Goal: Task Accomplishment & Management: Manage account settings

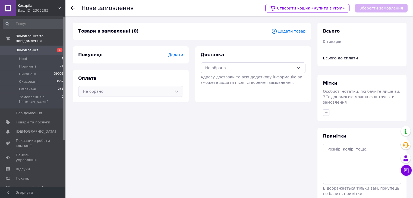
click at [143, 92] on div "Не обрано" at bounding box center [127, 92] width 89 height 6
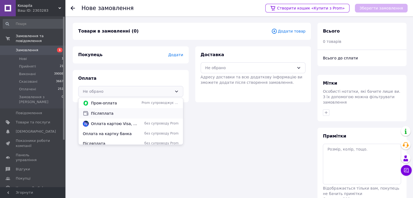
click at [119, 110] on div "Післяплата" at bounding box center [130, 113] width 105 height 10
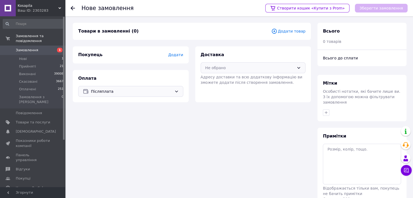
click at [227, 67] on div "Не обрано" at bounding box center [249, 68] width 89 height 6
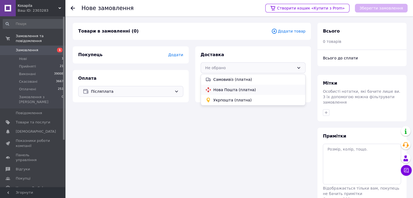
click at [224, 89] on span "Нова Пошта (платна)" at bounding box center [257, 89] width 88 height 5
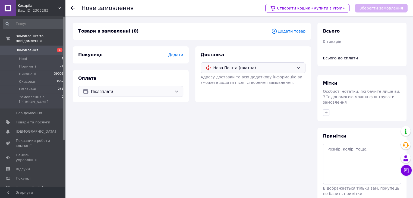
click at [180, 53] on span "Додати" at bounding box center [175, 55] width 15 height 4
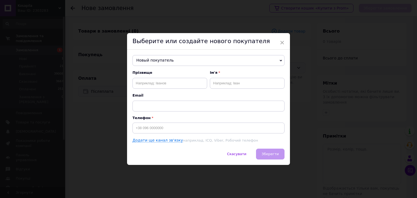
click at [171, 58] on span "Новый покупатель" at bounding box center [209, 60] width 152 height 11
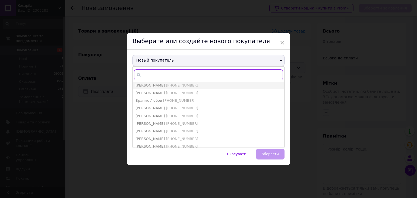
paste input "[PHONE_NUMBER]"
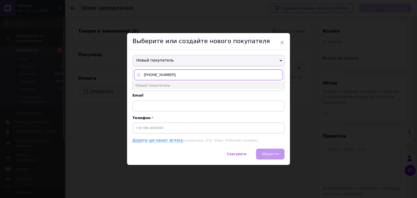
type input "[PHONE_NUMBER]"
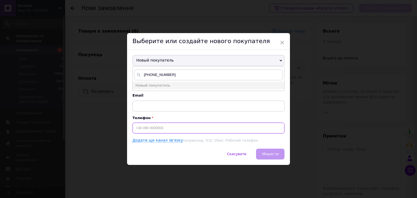
click at [151, 123] on input at bounding box center [209, 128] width 152 height 11
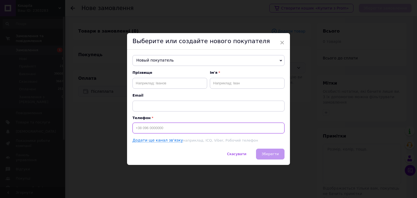
paste input "[PHONE_NUMBER]"
type input "[PHONE_NUMBER]"
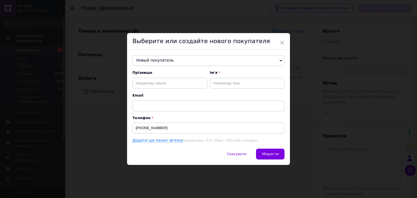
click at [269, 148] on div "Новый покупатель Андрущенко Сергей +380664320151 Бойчук Володимир +380666098233…" at bounding box center [208, 99] width 163 height 99
click at [270, 150] on button "Зберегти" at bounding box center [270, 154] width 29 height 11
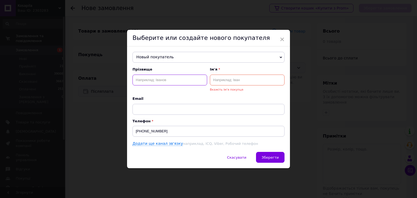
click at [164, 80] on input "text" at bounding box center [170, 80] width 75 height 11
type input "<"
type input "Бондарець"
type input "Василь"
click at [271, 155] on button "Зберегти" at bounding box center [270, 157] width 29 height 11
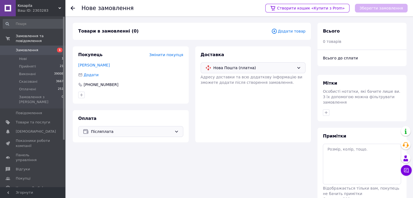
click at [293, 36] on div "Товари в замовленні (0) Додати товар" at bounding box center [192, 31] width 238 height 17
click at [293, 32] on span "Додати товар" at bounding box center [288, 31] width 34 height 6
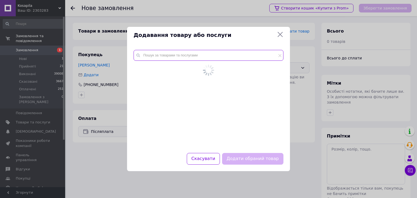
click at [213, 57] on input "text" at bounding box center [209, 55] width 150 height 11
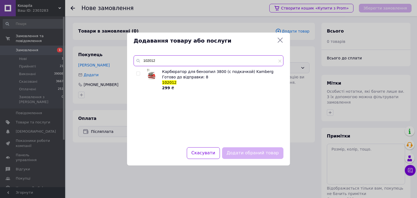
type input "102012"
click at [139, 75] on input "checkbox" at bounding box center [138, 74] width 4 height 4
checkbox input "true"
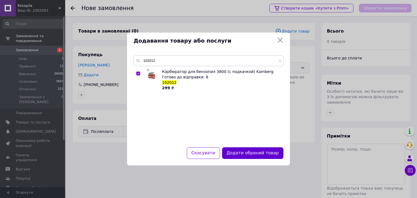
click at [259, 153] on button "Додати обраний товар" at bounding box center [252, 153] width 61 height 12
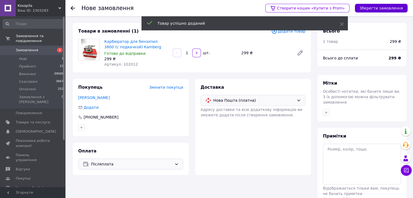
click at [379, 9] on button "Зберегти замовлення" at bounding box center [381, 8] width 53 height 9
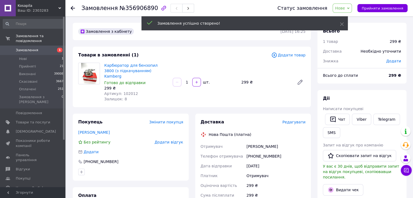
click at [344, 7] on span "Нове" at bounding box center [340, 8] width 10 height 4
click at [354, 17] on li "Прийнято" at bounding box center [345, 19] width 25 height 8
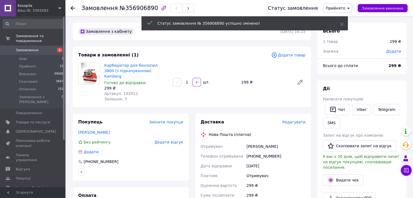
click at [296, 120] on span "Редагувати" at bounding box center [293, 122] width 23 height 4
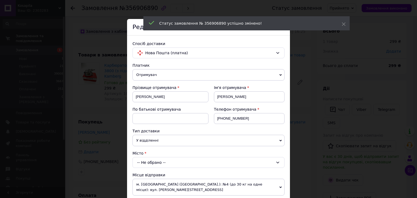
click at [187, 160] on div "-- Не обрано --" at bounding box center [209, 162] width 152 height 11
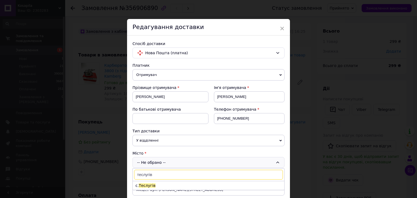
scroll to position [27, 0]
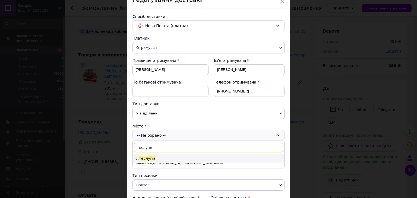
type input "теслугів"
click at [187, 159] on li "с. Теслугів" at bounding box center [209, 158] width 152 height 9
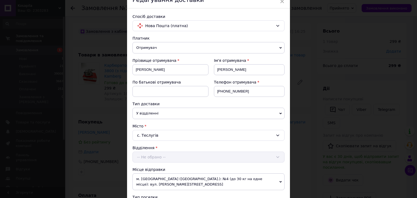
click at [177, 156] on div "-- Не обрано --" at bounding box center [209, 157] width 152 height 11
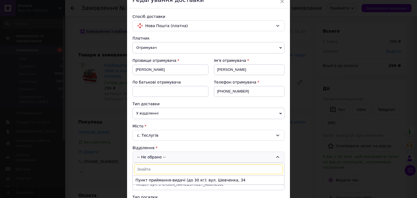
click at [162, 178] on li "Пункт приймання-видачі (до 30 кг): вул. Шевченка, 34" at bounding box center [209, 180] width 152 height 9
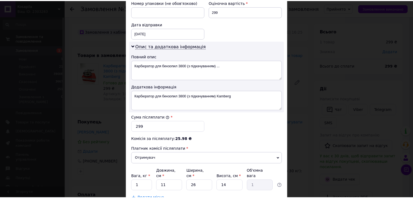
scroll to position [281, 0]
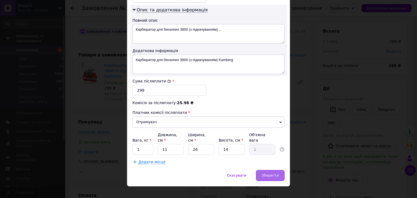
click at [272, 174] on span "Зберегти" at bounding box center [270, 176] width 17 height 4
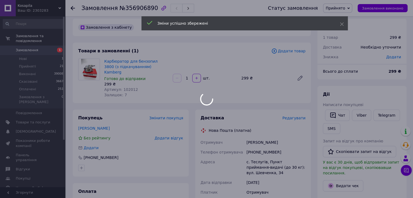
scroll to position [109, 0]
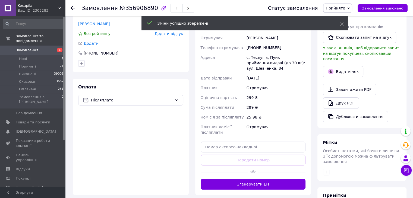
click at [244, 179] on button "Згенерувати ЕН" at bounding box center [253, 184] width 105 height 11
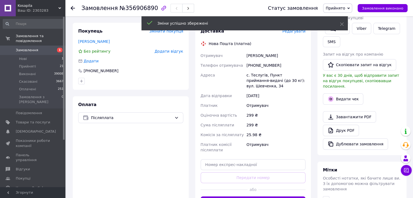
scroll to position [81, 0]
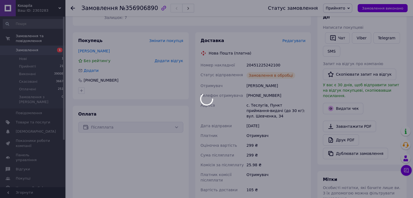
click at [251, 59] on div at bounding box center [206, 99] width 413 height 198
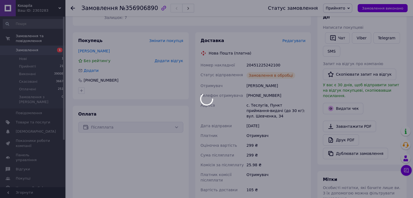
click at [251, 59] on div at bounding box center [206, 99] width 413 height 198
click at [251, 59] on body "Kosapila Ваш ID: 2303283 Сайт Kosapila Кабінет покупця Перевірити стан системи …" at bounding box center [206, 132] width 413 height 427
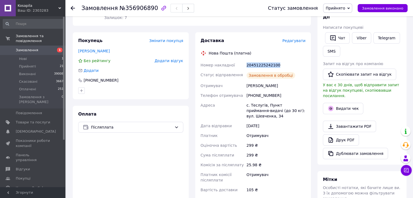
click at [251, 60] on div "20451225242100" at bounding box center [276, 65] width 61 height 10
copy div "20451225242100"
click at [98, 78] on div "[PHONE_NUMBER]" at bounding box center [101, 80] width 36 height 5
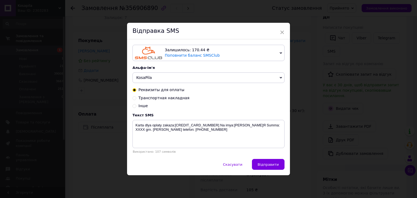
drag, startPoint x: 135, startPoint y: 105, endPoint x: 142, endPoint y: 117, distance: 13.4
click at [135, 105] on input "Інше" at bounding box center [135, 106] width 4 height 4
radio input "true"
radio input "false"
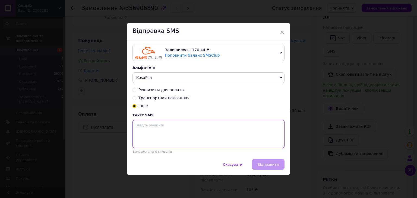
click at [160, 133] on textarea at bounding box center [209, 134] width 152 height 28
paste textarea "20451225242100"
click at [175, 128] on textarea "20451225242100" at bounding box center [209, 134] width 152 height 28
type textarea "20451225242100 ттн"
click at [259, 169] on button "Відправити" at bounding box center [268, 164] width 33 height 11
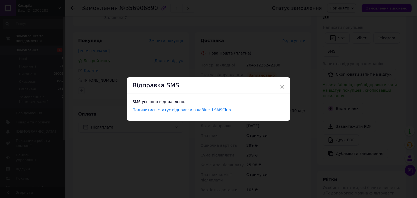
click at [222, 190] on div "× Відправка SMS SMS успішно відправлено. Подивитись статус відправки в кабінеті…" at bounding box center [208, 99] width 417 height 198
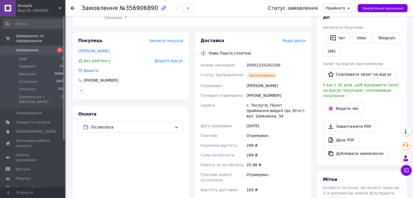
click at [233, 153] on div "Сума післяплати" at bounding box center [223, 155] width 46 height 10
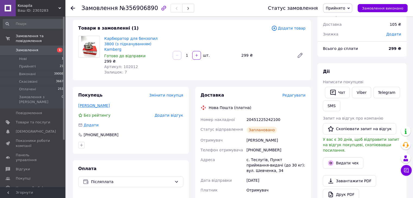
scroll to position [0, 0]
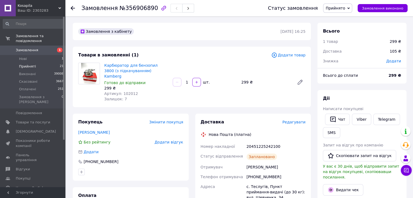
click at [51, 63] on li "Прийняті 21" at bounding box center [33, 67] width 67 height 8
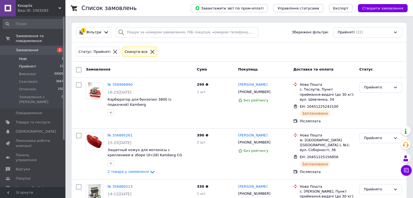
click at [37, 55] on li "Нові 1" at bounding box center [33, 59] width 67 height 8
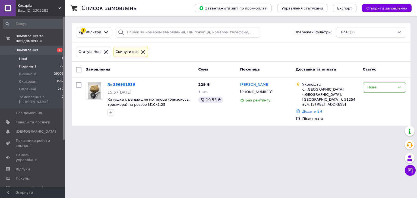
click at [34, 64] on span "Прийняті" at bounding box center [27, 66] width 17 height 5
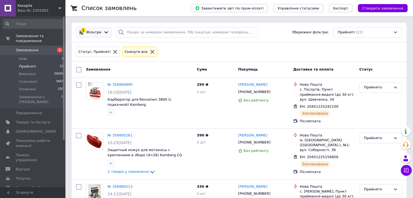
click at [92, 33] on span "Фільтри" at bounding box center [93, 32] width 15 height 5
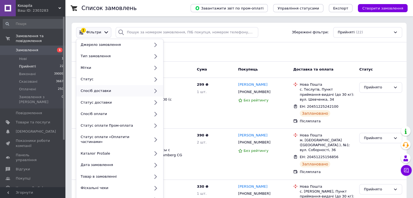
click at [98, 87] on div "Спосіб доставки" at bounding box center [119, 91] width 87 height 12
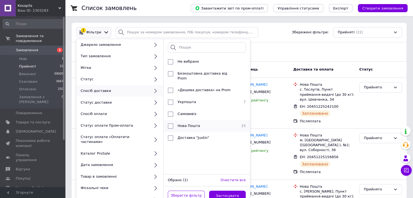
click at [195, 124] on span "Нова Пошта" at bounding box center [189, 126] width 23 height 4
checkbox input "true"
click at [223, 193] on button "Застосувати" at bounding box center [227, 196] width 37 height 11
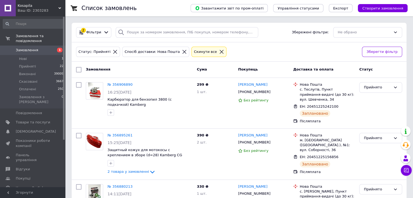
click at [77, 68] on input "checkbox" at bounding box center [78, 69] width 5 height 5
checkbox input "true"
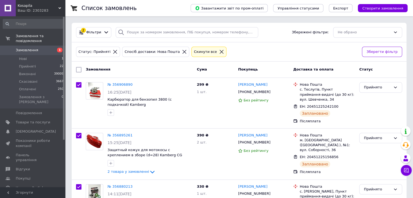
checkbox input "true"
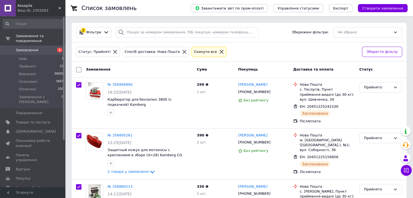
checkbox input "true"
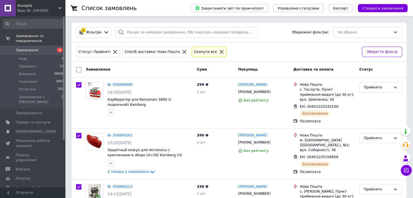
checkbox input "true"
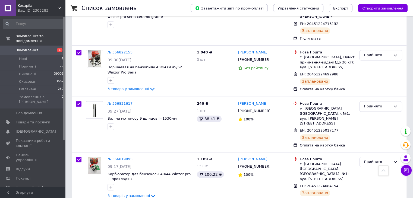
scroll to position [407, 0]
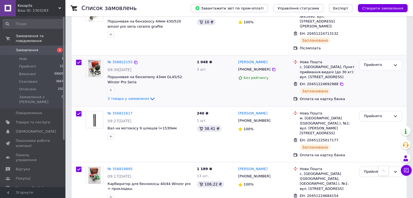
click at [78, 60] on input "checkbox" at bounding box center [78, 62] width 5 height 5
checkbox input "false"
checkbox input "true"
click at [79, 111] on input "checkbox" at bounding box center [78, 113] width 5 height 5
checkbox input "false"
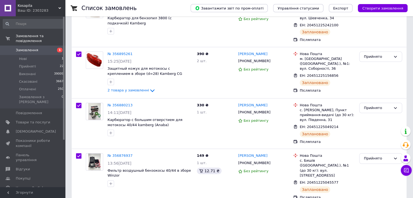
scroll to position [0, 0]
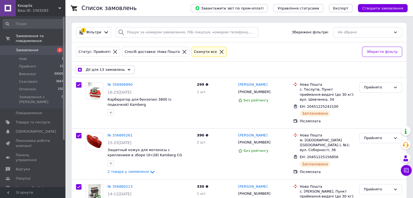
click at [99, 72] on span "Дії для 13 замовлень" at bounding box center [105, 69] width 39 height 5
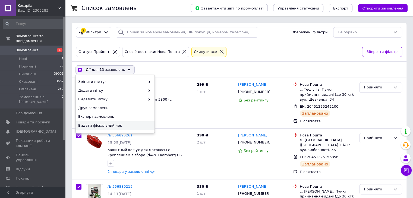
click at [108, 125] on span "Видати фіскальний чек" at bounding box center [114, 125] width 73 height 5
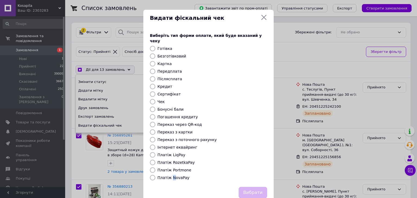
click at [171, 176] on label "Платіж NovaPay" at bounding box center [174, 178] width 32 height 4
checkbox input "true"
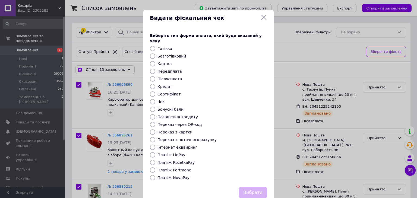
drag, startPoint x: 178, startPoint y: 172, endPoint x: 190, endPoint y: 175, distance: 12.4
click at [178, 176] on label "Платіж NovaPay" at bounding box center [174, 178] width 32 height 4
click at [155, 175] on input "Платіж NovaPay" at bounding box center [152, 177] width 5 height 5
radio input "true"
click at [251, 188] on button "Вибрати" at bounding box center [253, 193] width 29 height 12
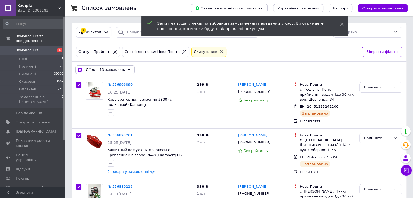
click at [103, 70] on span "Дії для 13 замовлень" at bounding box center [105, 69] width 39 height 5
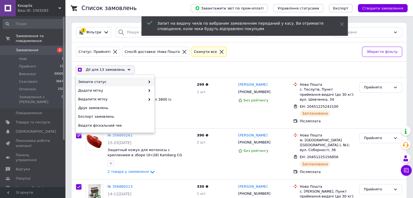
click at [100, 80] on span "Змінити статус" at bounding box center [111, 82] width 67 height 5
checkbox input "true"
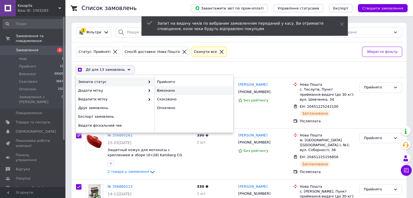
click at [163, 92] on div "Виконано" at bounding box center [194, 90] width 79 height 9
checkbox input "false"
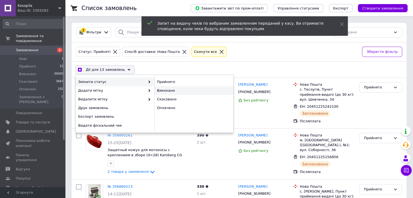
checkbox input "false"
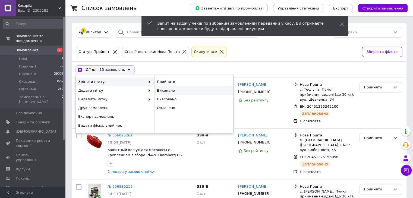
checkbox input "false"
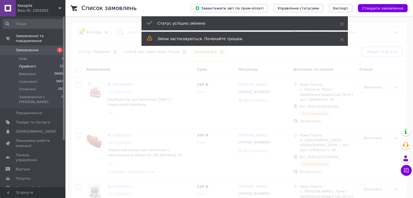
click at [29, 63] on li "Прийняті 22" at bounding box center [33, 67] width 67 height 8
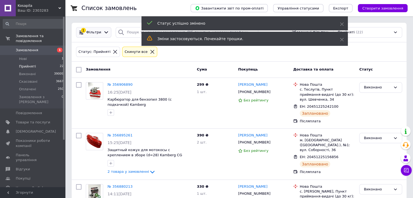
click at [95, 30] on span "Фільтри" at bounding box center [93, 32] width 15 height 5
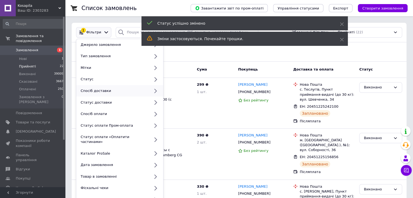
click at [122, 91] on div "Спосіб доставки" at bounding box center [113, 91] width 71 height 5
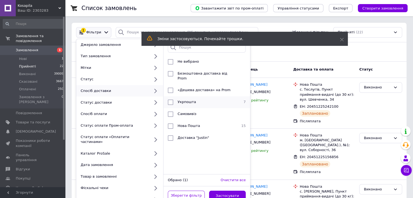
click at [181, 100] on span "Укрпошта" at bounding box center [187, 102] width 18 height 4
checkbox input "true"
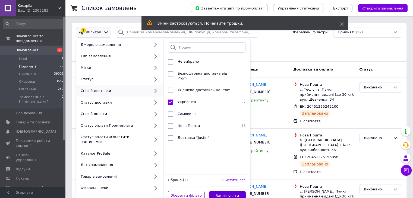
click at [221, 191] on button "Застосувати" at bounding box center [227, 196] width 37 height 11
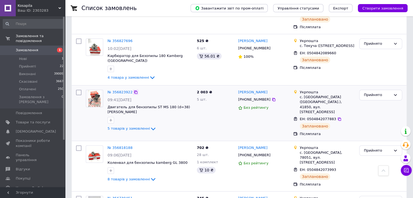
scroll to position [163, 0]
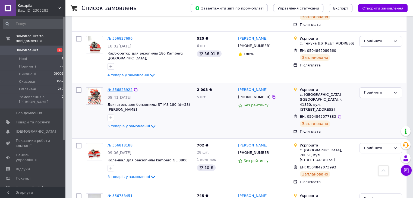
drag, startPoint x: 116, startPoint y: 72, endPoint x: 111, endPoint y: 69, distance: 6.6
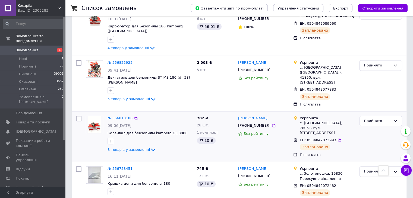
scroll to position [223, 0]
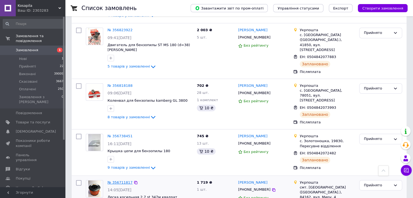
click at [123, 181] on link "№ 356711817" at bounding box center [120, 183] width 25 height 4
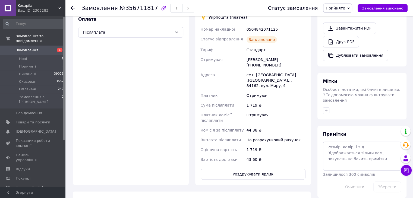
scroll to position [223, 0]
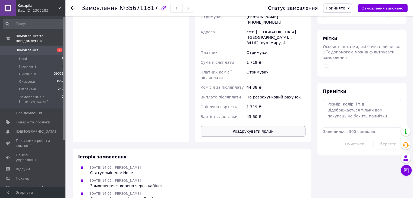
click at [238, 126] on button "Роздрукувати ярлик" at bounding box center [253, 131] width 105 height 11
click at [45, 86] on li "Оплачені 249" at bounding box center [33, 90] width 67 height 8
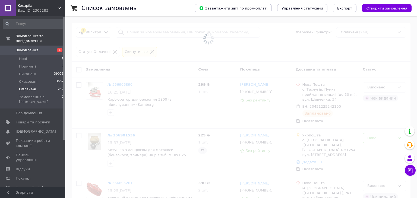
click at [30, 87] on span "Оплачені" at bounding box center [27, 89] width 17 height 5
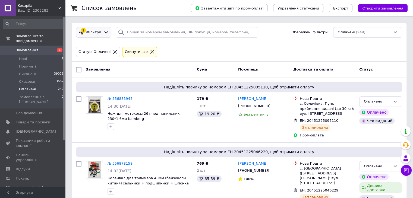
click at [104, 34] on icon at bounding box center [106, 33] width 6 height 6
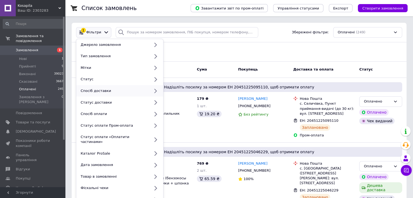
click at [95, 88] on div "Спосіб доставки" at bounding box center [119, 91] width 87 height 12
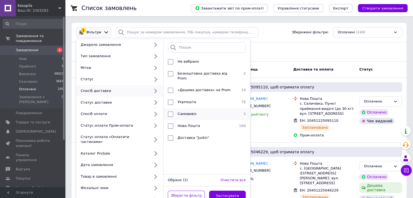
click at [190, 108] on li "Самовивіз 3" at bounding box center [207, 114] width 87 height 12
checkbox input "true"
click at [190, 100] on span "Укрпошта" at bounding box center [187, 102] width 18 height 4
checkbox input "true"
click at [187, 112] on span "Самовивіз" at bounding box center [187, 114] width 19 height 4
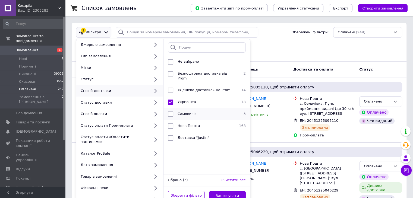
checkbox input "false"
click at [227, 191] on button "Застосувати" at bounding box center [227, 196] width 37 height 11
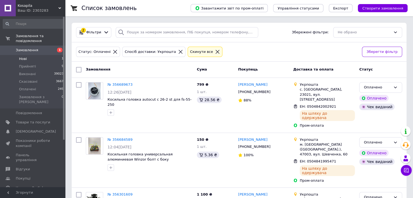
click at [50, 55] on li "Нові 1" at bounding box center [33, 59] width 67 height 8
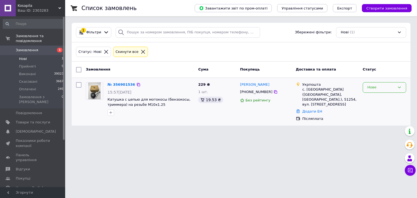
click at [385, 89] on div "Нове" at bounding box center [381, 88] width 28 height 6
click at [380, 99] on li "Прийнято" at bounding box center [384, 99] width 43 height 10
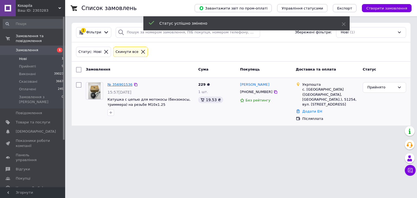
click at [112, 83] on link "№ 356901536" at bounding box center [120, 85] width 25 height 4
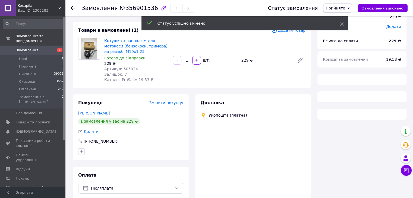
scroll to position [50, 0]
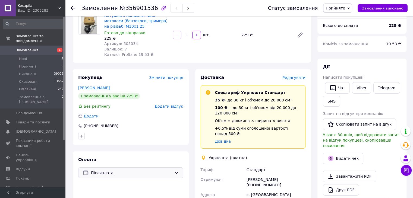
click at [99, 174] on span "Післяплата" at bounding box center [131, 173] width 81 height 6
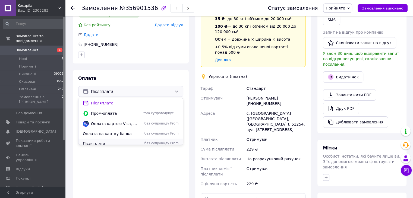
click at [96, 142] on span "Післяплата" at bounding box center [111, 143] width 56 height 5
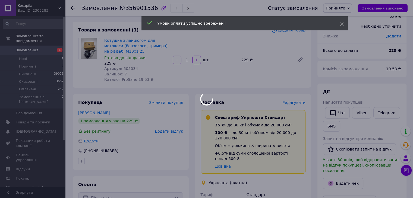
scroll to position [54, 0]
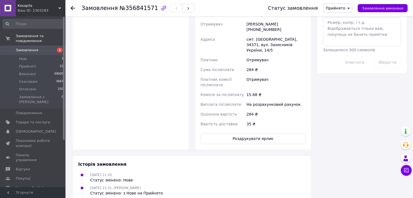
scroll to position [326, 0]
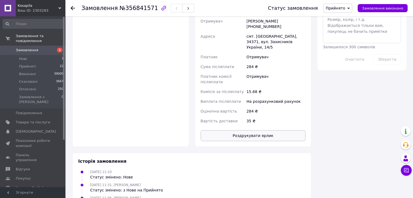
click at [266, 130] on button "Роздрукувати ярлик" at bounding box center [253, 135] width 105 height 11
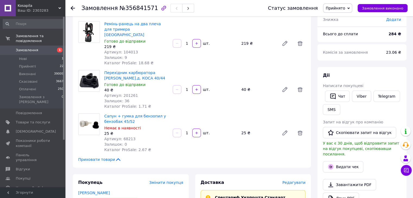
scroll to position [27, 0]
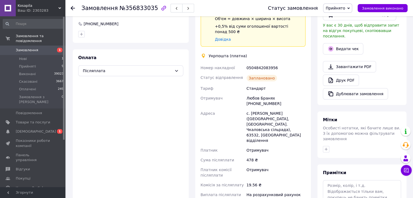
scroll to position [163, 0]
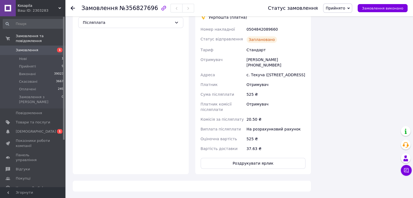
scroll to position [324, 0]
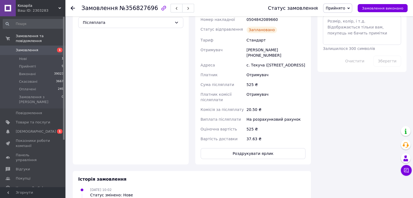
click at [244, 163] on div "Доставка Редагувати Спецтариф Укрпошта Стандарт 35 ₴ - до 30 кг і об'ємом до 20…" at bounding box center [253, 42] width 116 height 246
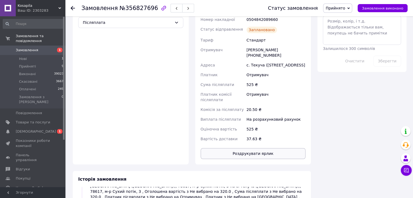
click at [244, 157] on button "Роздрукувати ярлик" at bounding box center [253, 153] width 105 height 11
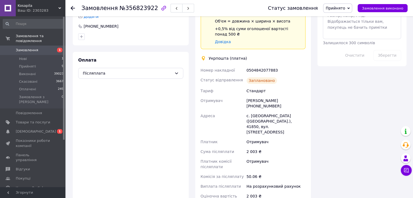
scroll to position [353, 0]
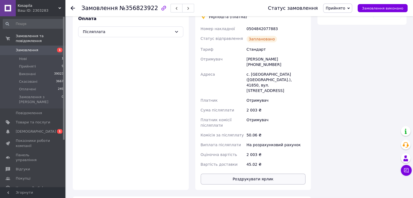
click at [253, 174] on button "Роздрукувати ярлик" at bounding box center [253, 179] width 105 height 11
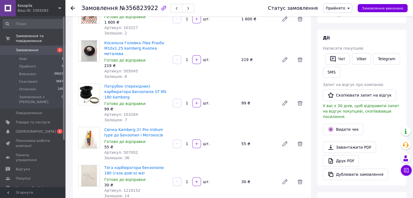
scroll to position [27, 0]
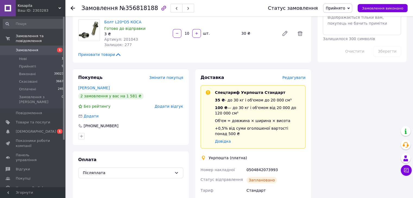
scroll to position [462, 0]
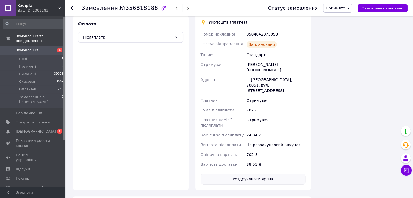
click at [246, 174] on button "Роздрукувати ярлик" at bounding box center [253, 179] width 105 height 11
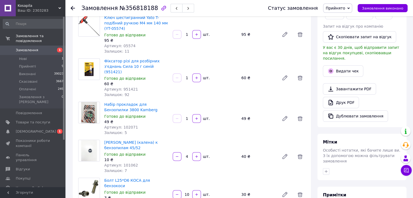
scroll to position [81, 0]
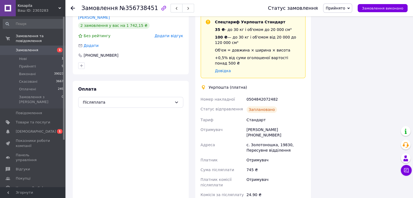
scroll to position [462, 0]
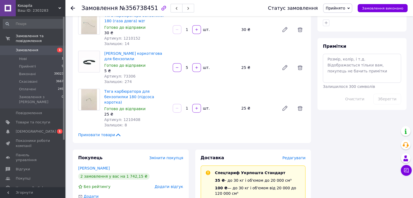
scroll to position [244, 0]
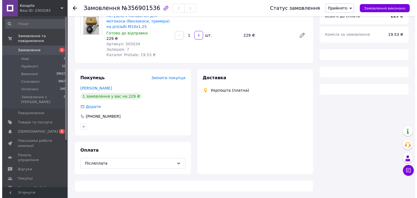
scroll to position [50, 0]
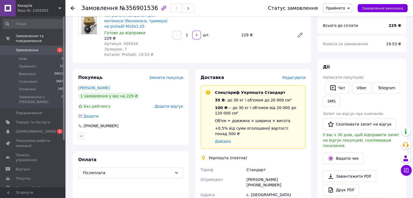
click at [297, 79] on span "Редагувати" at bounding box center [293, 78] width 23 height 4
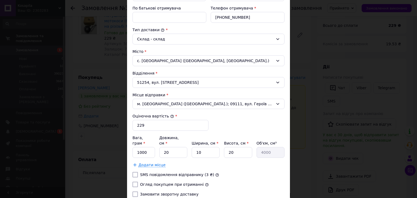
scroll to position [160, 0]
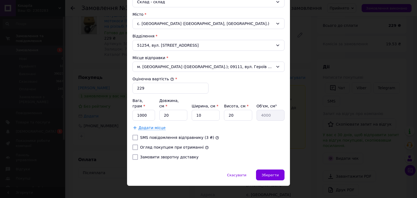
click at [160, 145] on label "Огляд покупцем при отриманні" at bounding box center [172, 147] width 64 height 4
click at [138, 145] on input "Огляд покупцем при отриманні" at bounding box center [135, 147] width 5 height 5
checkbox input "true"
click at [155, 155] on label "Замовити зворотну доставку" at bounding box center [169, 157] width 58 height 4
click at [138, 155] on input "Замовити зворотну доставку" at bounding box center [135, 157] width 5 height 5
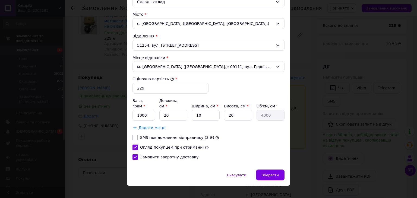
checkbox input "true"
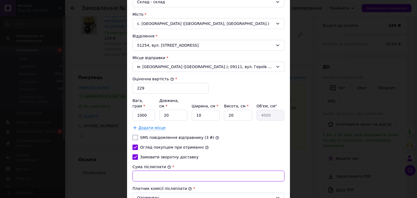
click at [148, 171] on input "Сума післяплати" at bounding box center [209, 176] width 152 height 11
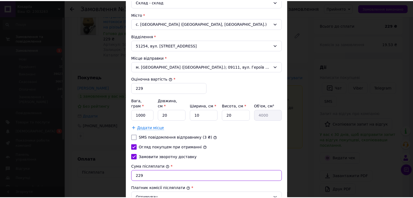
scroll to position [203, 0]
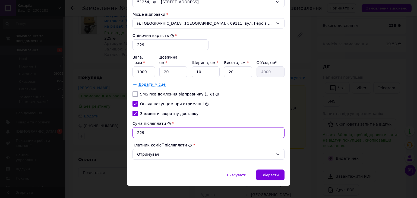
type input "229"
click at [285, 170] on div "Скасувати   Зберегти" at bounding box center [208, 178] width 163 height 16
click at [277, 173] on span "Зберегти" at bounding box center [270, 175] width 17 height 4
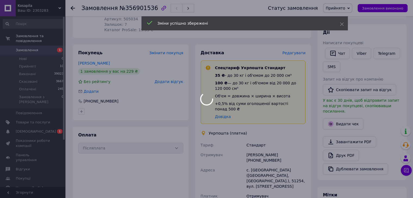
scroll to position [159, 0]
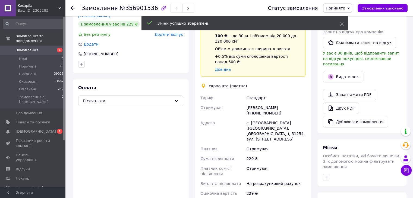
scroll to position [131, 0]
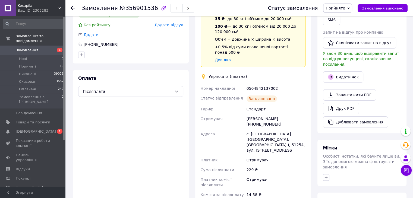
click at [253, 84] on div "0504842137002" at bounding box center [276, 89] width 61 height 10
copy div "0504842137002"
click at [96, 46] on div "[PHONE_NUMBER]" at bounding box center [101, 44] width 36 height 5
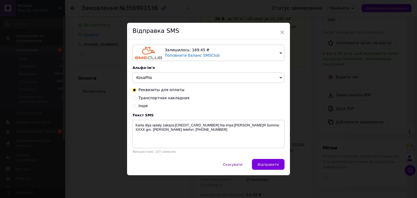
click at [134, 108] on div "Інше" at bounding box center [209, 105] width 152 height 5
click at [134, 106] on input "Інше" at bounding box center [135, 106] width 4 height 4
radio input "true"
radio input "false"
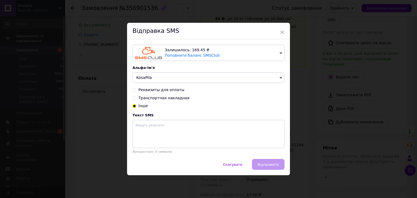
click at [142, 120] on div "Текст SMS Використано: 0 символів" at bounding box center [209, 133] width 152 height 40
click at [156, 125] on textarea at bounding box center [209, 134] width 152 height 28
paste textarea "0504842137002"
type textarea "0504842137002 ттн"
click at [268, 163] on span "Відправити" at bounding box center [268, 165] width 21 height 4
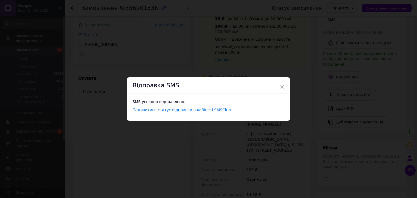
click at [293, 125] on div "× Відправка SMS SMS успішно відправлено. Подивитись статус відправки в кабінеті…" at bounding box center [208, 99] width 417 height 198
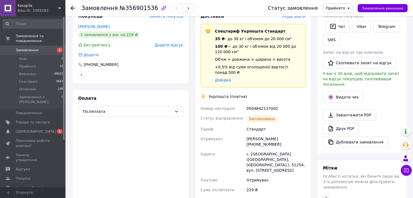
scroll to position [77, 0]
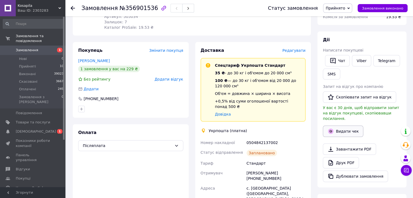
click at [341, 126] on button "Видати чек" at bounding box center [343, 131] width 40 height 11
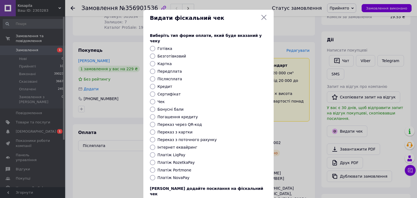
click at [297, 78] on div "Видати фіскальний чек Виберіть тип форми оплати, який буде вказаний у чеку Готі…" at bounding box center [208, 122] width 417 height 244
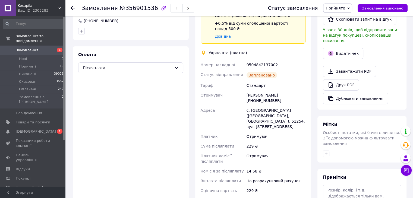
scroll to position [190, 0]
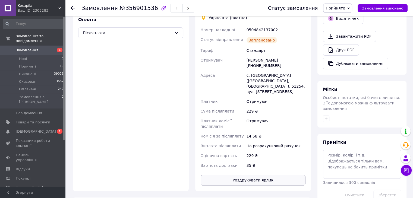
click at [266, 175] on button "Роздрукувати ярлик" at bounding box center [253, 180] width 105 height 11
click at [50, 129] on span "[DEMOGRAPHIC_DATA]" at bounding box center [33, 131] width 34 height 5
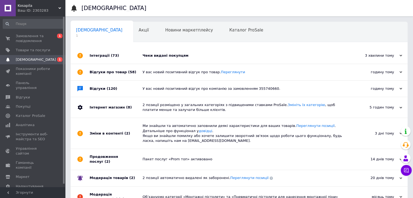
click at [120, 54] on div "Інтеграції (73)" at bounding box center [116, 56] width 53 height 16
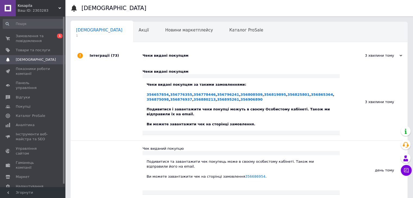
click at [120, 54] on div "Інтеграції (73)" at bounding box center [116, 56] width 53 height 16
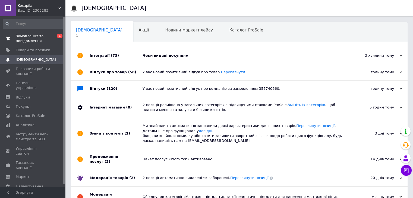
click at [44, 37] on span "Замовлення та повідомлення" at bounding box center [33, 39] width 34 height 10
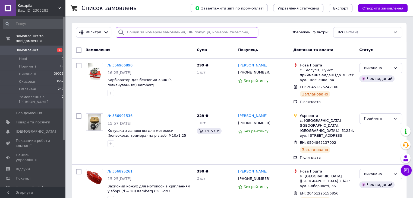
click at [153, 35] on input "search" at bounding box center [187, 32] width 143 height 11
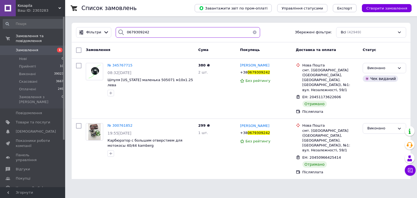
type input "0679309242"
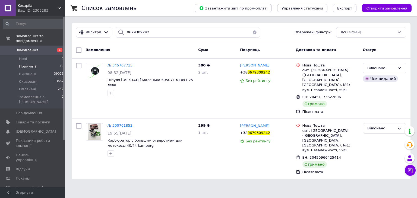
click at [27, 64] on span "Прийняті" at bounding box center [27, 66] width 17 height 5
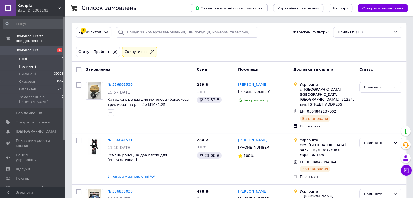
click at [49, 55] on li "Нові 0" at bounding box center [33, 59] width 67 height 8
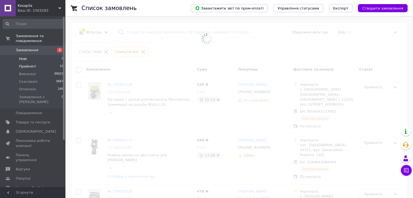
click at [45, 63] on li "Прийняті 10" at bounding box center [33, 67] width 67 height 8
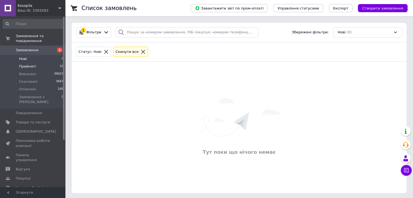
click at [45, 63] on li "Прийняті 10" at bounding box center [33, 67] width 67 height 8
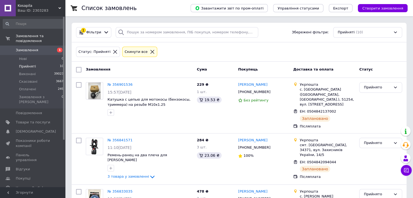
click at [78, 69] on input "checkbox" at bounding box center [78, 69] width 5 height 5
checkbox input "true"
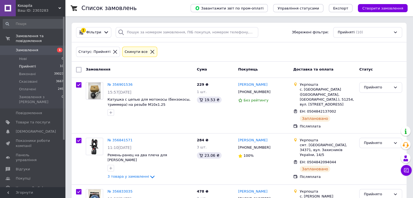
checkbox input "true"
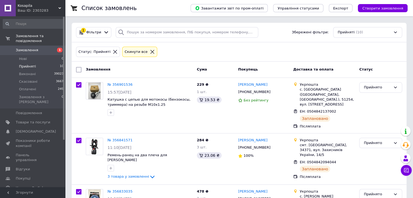
checkbox input "true"
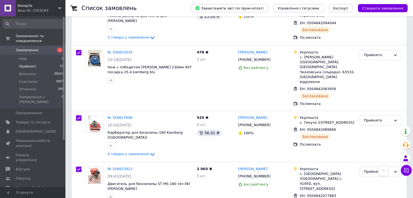
scroll to position [163, 0]
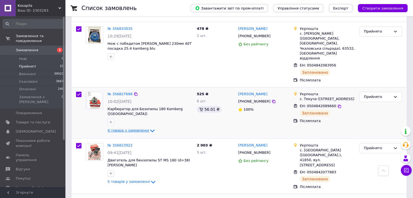
click at [121, 128] on span "4 товара у замовленні" at bounding box center [129, 130] width 42 height 4
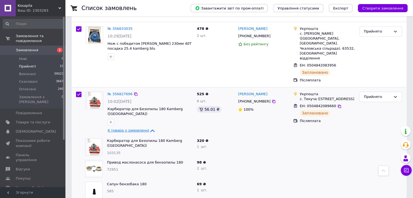
click at [121, 128] on span "4 товара у замовленні" at bounding box center [129, 130] width 42 height 4
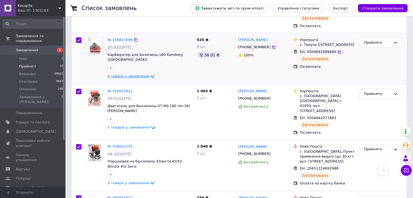
scroll to position [244, 0]
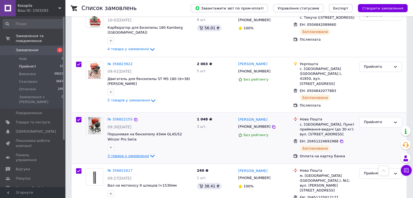
click at [127, 154] on span "3 товара у замовленні" at bounding box center [129, 156] width 42 height 4
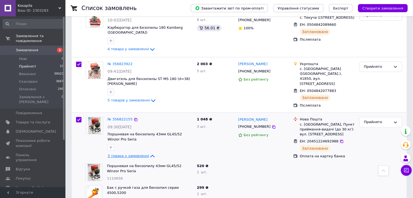
click at [127, 154] on span "3 товара у замовленні" at bounding box center [129, 156] width 42 height 4
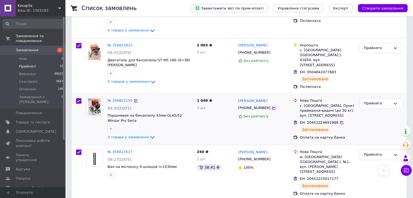
scroll to position [272, 0]
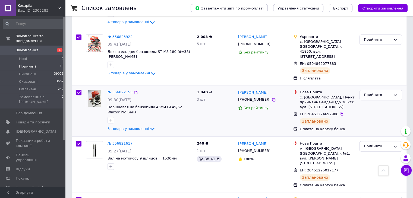
click at [77, 90] on input "checkbox" at bounding box center [78, 92] width 5 height 5
checkbox input "false"
checkbox input "true"
click at [78, 141] on input "checkbox" at bounding box center [78, 143] width 5 height 5
checkbox input "false"
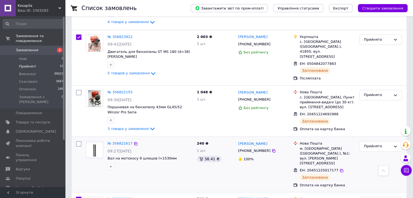
checkbox input "true"
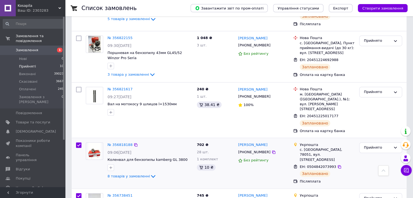
scroll to position [353, 0]
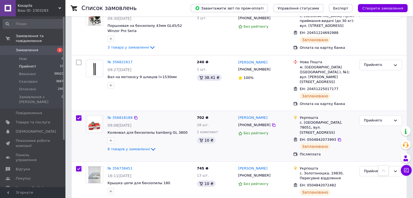
click at [81, 115] on input "checkbox" at bounding box center [78, 117] width 5 height 5
checkbox input "false"
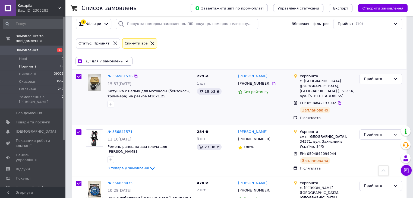
scroll to position [0, 0]
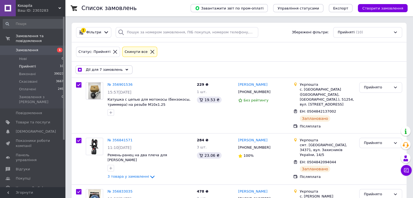
click at [96, 68] on span "Дії для 7 замовлень" at bounding box center [104, 69] width 37 height 5
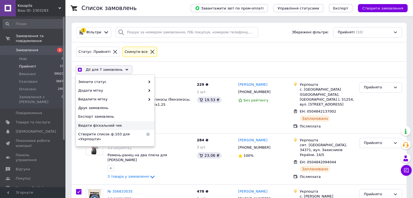
click at [105, 126] on span "Видати фіскальний чек" at bounding box center [114, 125] width 73 height 5
checkbox input "true"
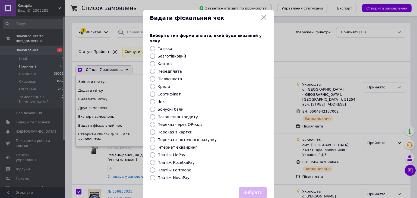
click at [172, 77] on label "Післясплата" at bounding box center [170, 79] width 25 height 4
click at [155, 76] on input "Післясплата" at bounding box center [152, 78] width 5 height 5
radio input "true"
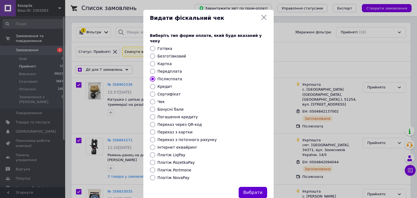
click at [253, 187] on button "Вибрати" at bounding box center [253, 193] width 29 height 12
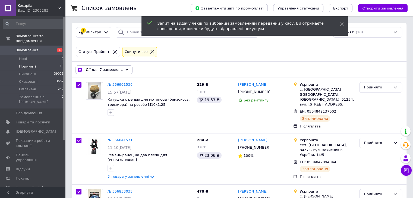
click at [105, 69] on span "Дії для 7 замовлень" at bounding box center [104, 69] width 37 height 5
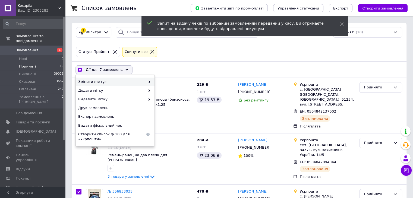
click at [101, 78] on div "Змінити статус" at bounding box center [115, 82] width 79 height 9
checkbox input "true"
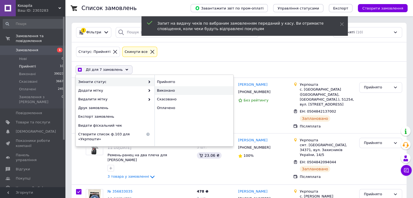
click at [163, 91] on div "Виконано" at bounding box center [194, 90] width 79 height 9
checkbox input "false"
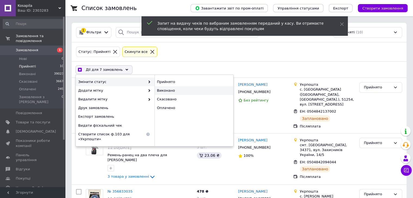
checkbox input "false"
